Goal: Navigation & Orientation: Find specific page/section

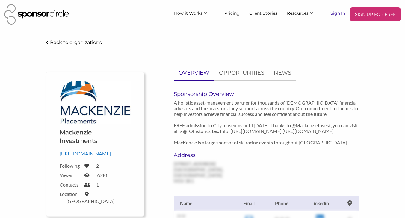
click at [340, 15] on link "Sign In" at bounding box center [338, 12] width 24 height 11
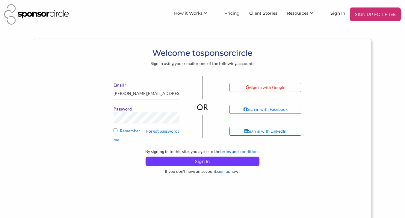
click at [177, 164] on p "Sign In" at bounding box center [202, 161] width 113 height 9
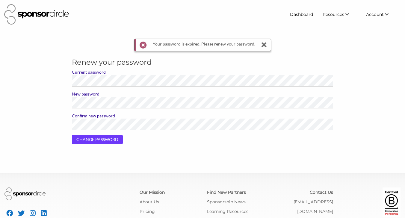
click at [111, 140] on input "CHANGE PASSWORD" at bounding box center [97, 139] width 51 height 9
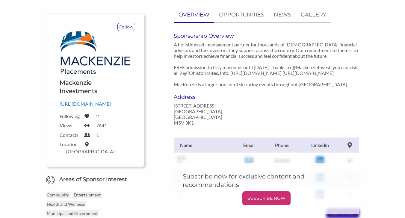
scroll to position [63, 0]
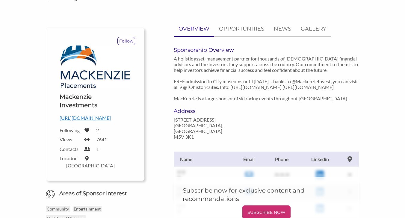
click at [152, 170] on div "OVERVIEW OPPORTUNITIES NEWS GALLERY Sponsorship Overview A holistic asset-manag…" at bounding box center [256, 160] width 215 height 276
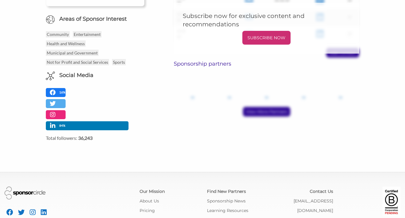
scroll to position [253, 0]
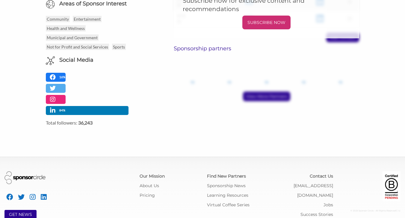
click at [107, 130] on div at bounding box center [202, 109] width 405 height 218
click at [147, 193] on link "Pricing" at bounding box center [147, 195] width 15 height 5
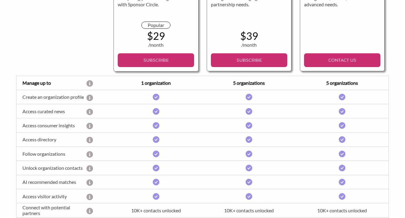
scroll to position [127, 0]
